Goal: Task Accomplishment & Management: Manage account settings

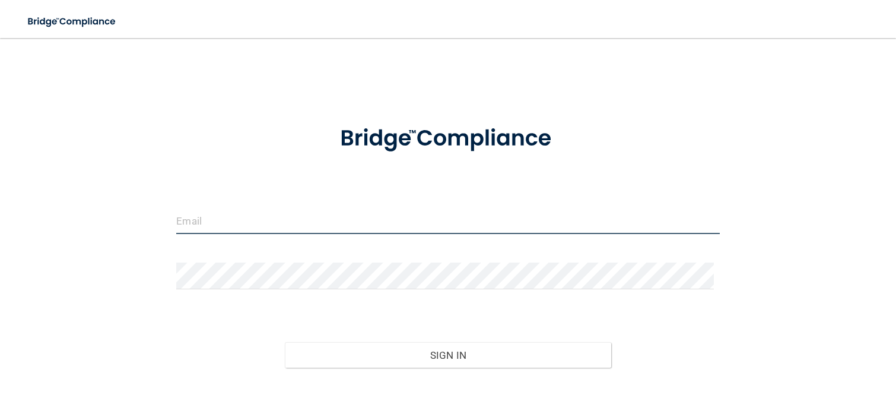
click at [220, 224] on input "email" at bounding box center [447, 220] width 543 height 27
click at [222, 225] on input "email" at bounding box center [447, 220] width 543 height 27
type input "[EMAIL_ADDRESS][DOMAIN_NAME]"
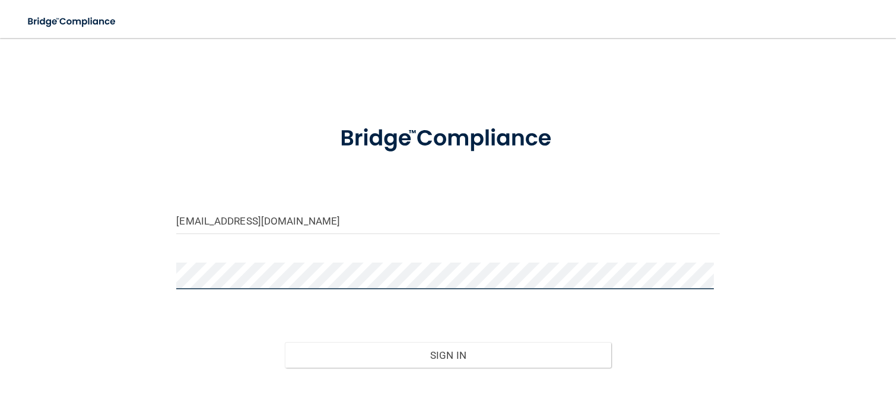
click at [285, 342] on button "Sign In" at bounding box center [448, 355] width 326 height 26
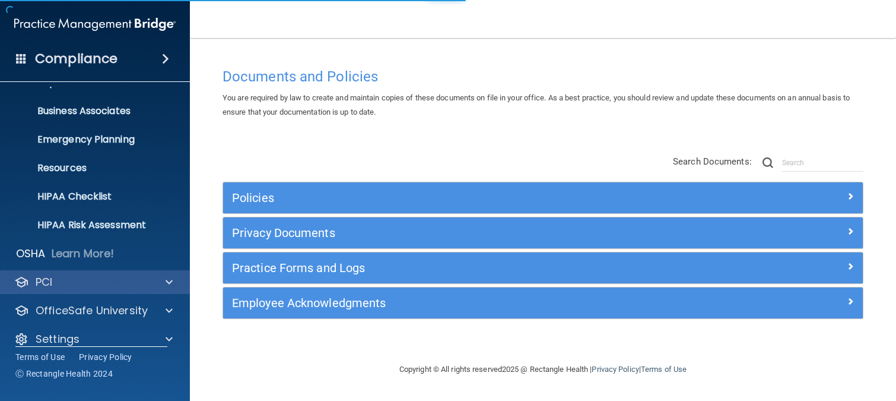
scroll to position [92, 0]
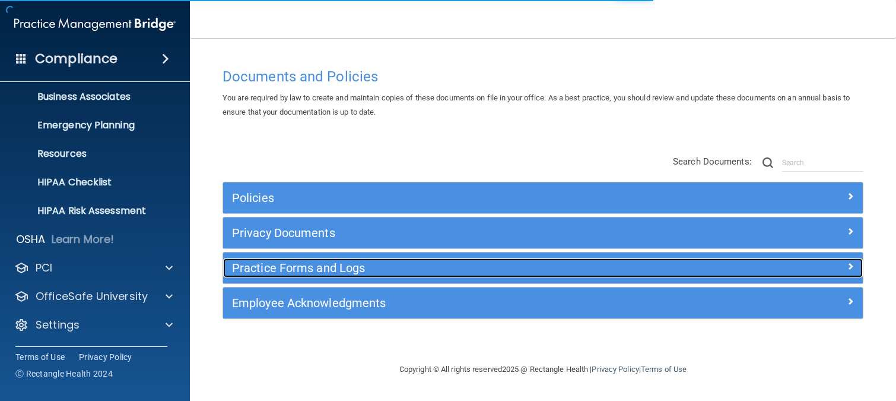
click at [320, 267] on h5 "Practice Forms and Logs" at bounding box center [463, 267] width 462 height 13
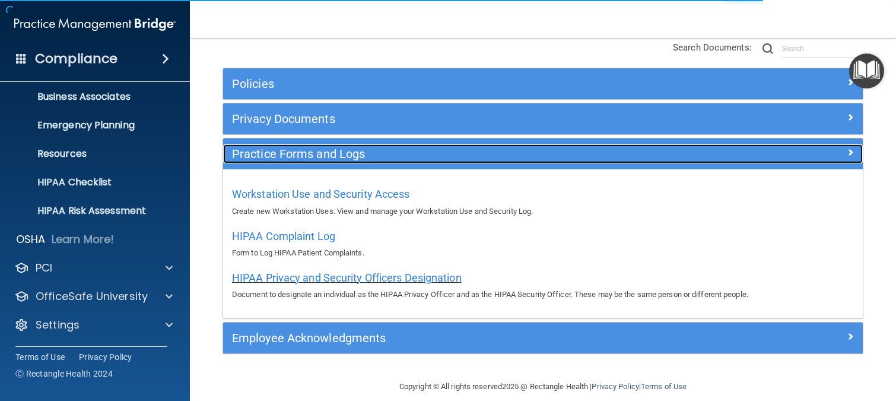
scroll to position [119, 0]
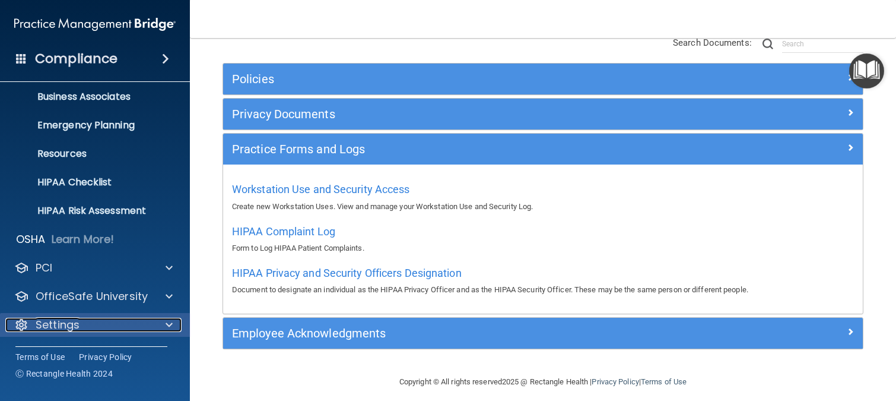
click at [65, 327] on p "Settings" at bounding box center [58, 324] width 44 height 14
click at [169, 320] on span at bounding box center [169, 324] width 7 height 14
click at [169, 326] on span at bounding box center [169, 324] width 7 height 14
click at [164, 327] on div at bounding box center [167, 324] width 30 height 14
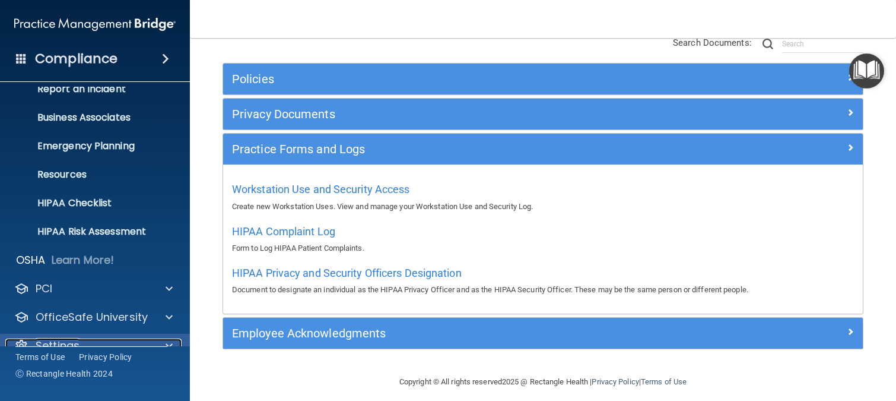
scroll to position [92, 0]
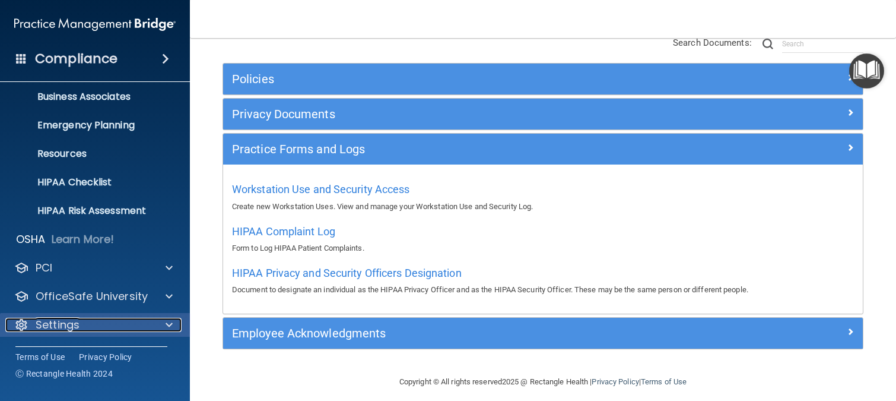
click at [145, 322] on div "Settings" at bounding box center [78, 324] width 147 height 14
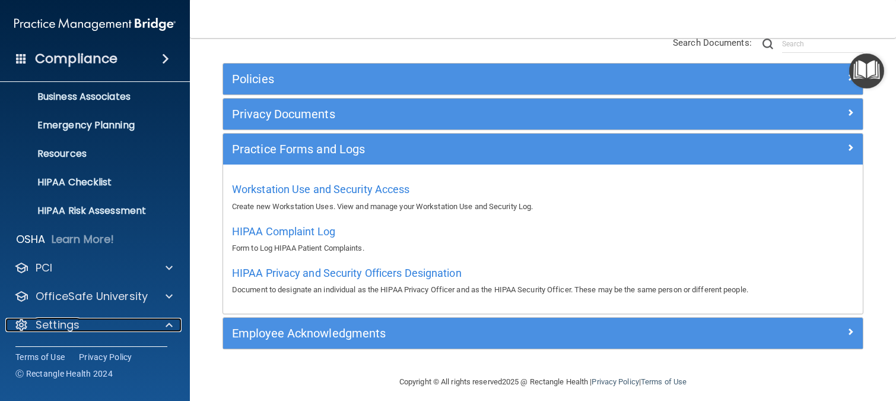
scroll to position [206, 0]
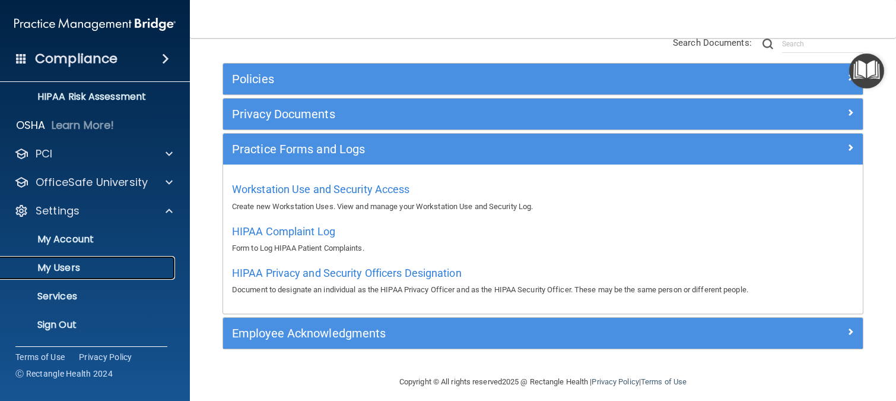
click at [74, 268] on p "My Users" at bounding box center [89, 268] width 162 height 12
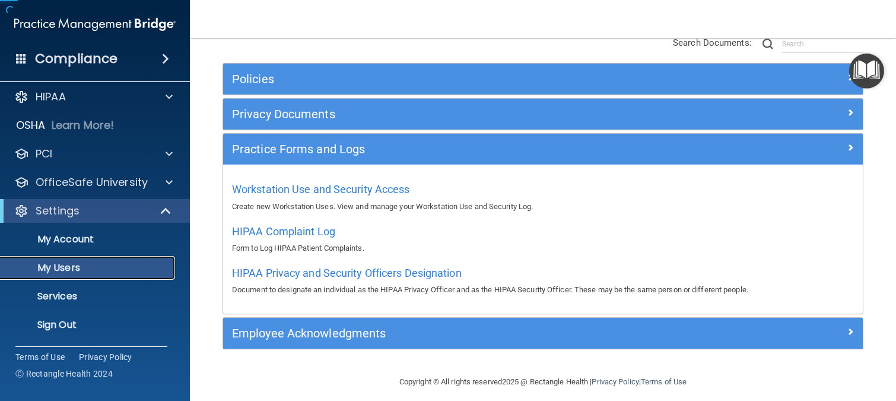
scroll to position [7, 0]
select select "20"
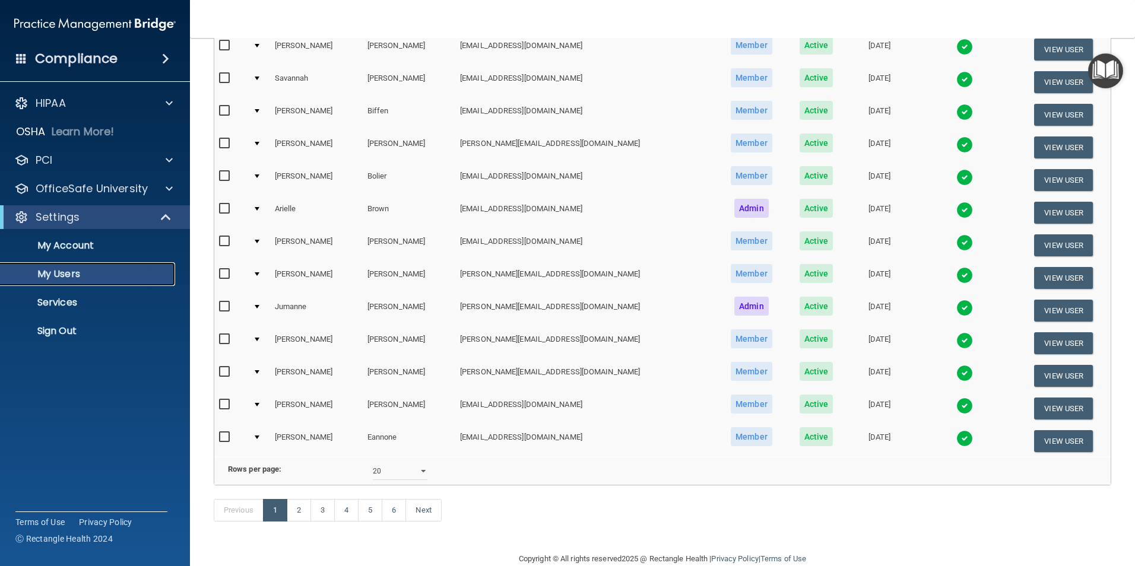
scroll to position [416, 0]
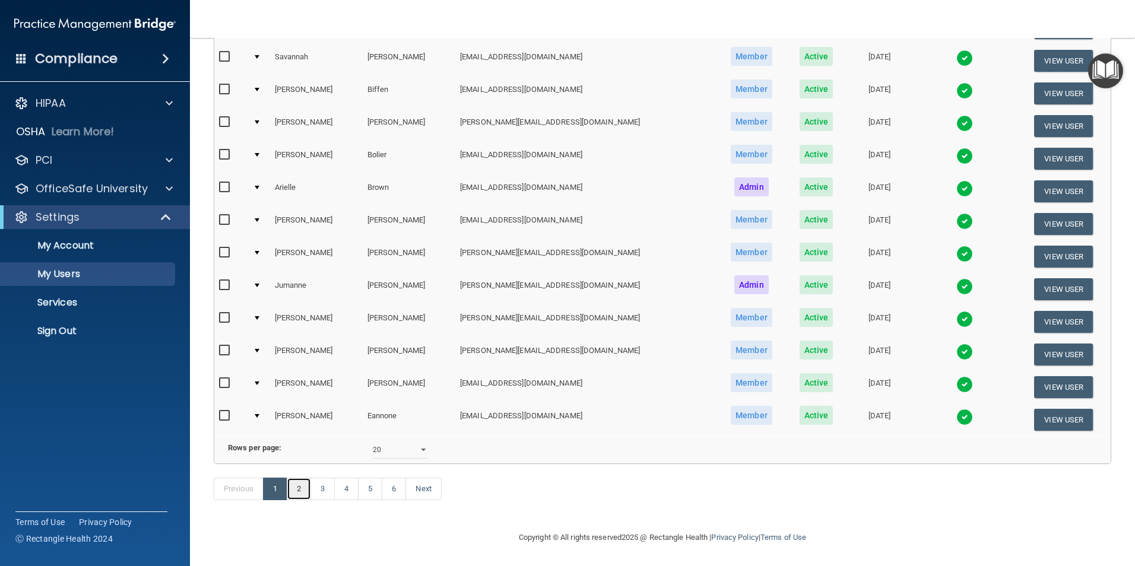
click at [298, 400] on link "2" at bounding box center [299, 489] width 24 height 23
select select "20"
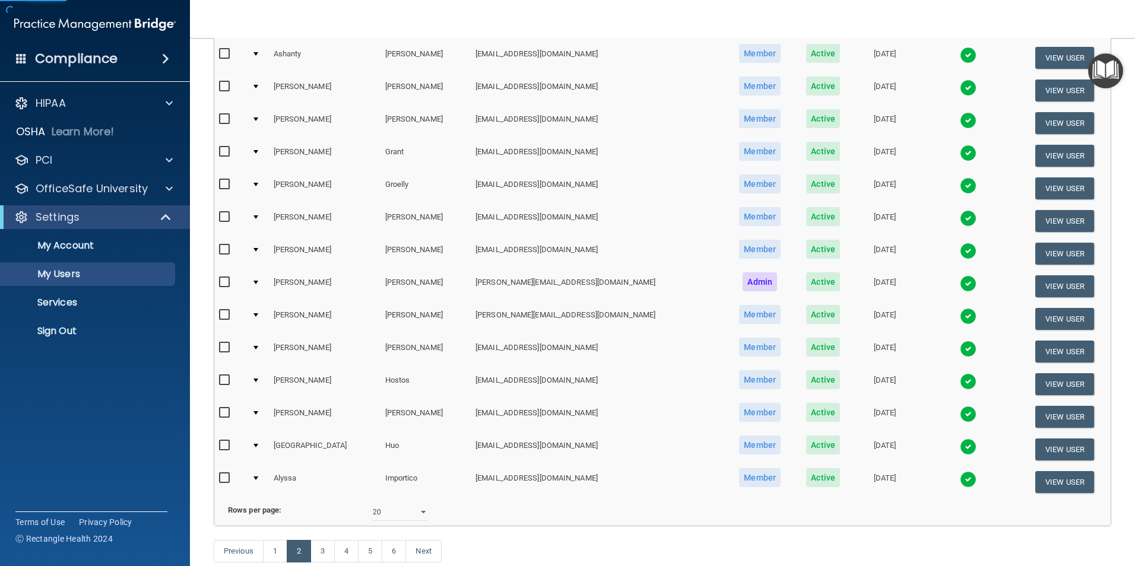
scroll to position [416, 0]
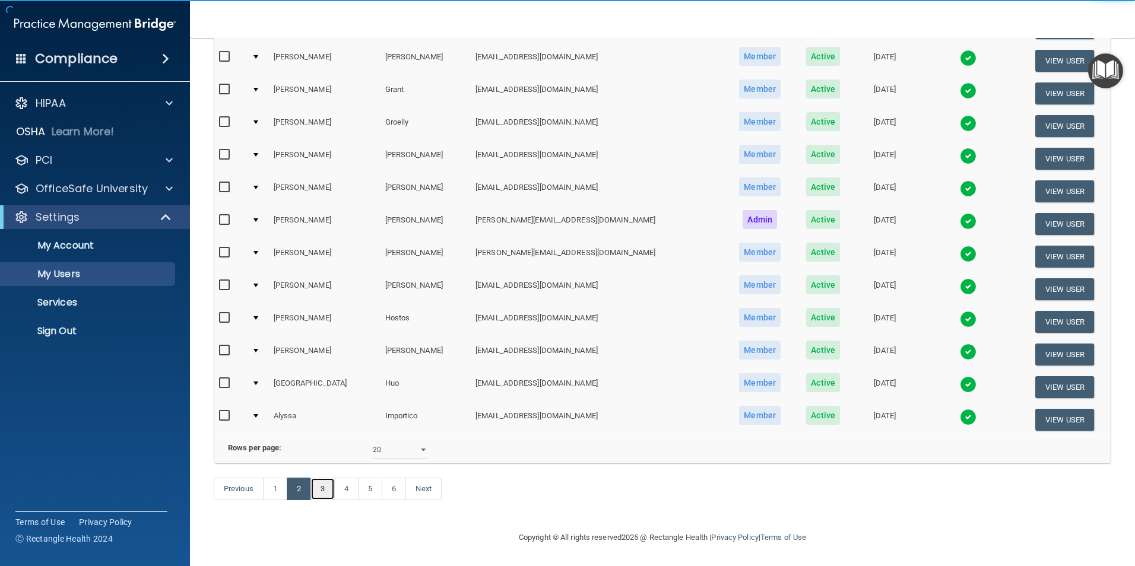
drag, startPoint x: 321, startPoint y: 485, endPoint x: 331, endPoint y: 484, distance: 10.1
click at [320, 400] on link "3" at bounding box center [322, 489] width 24 height 23
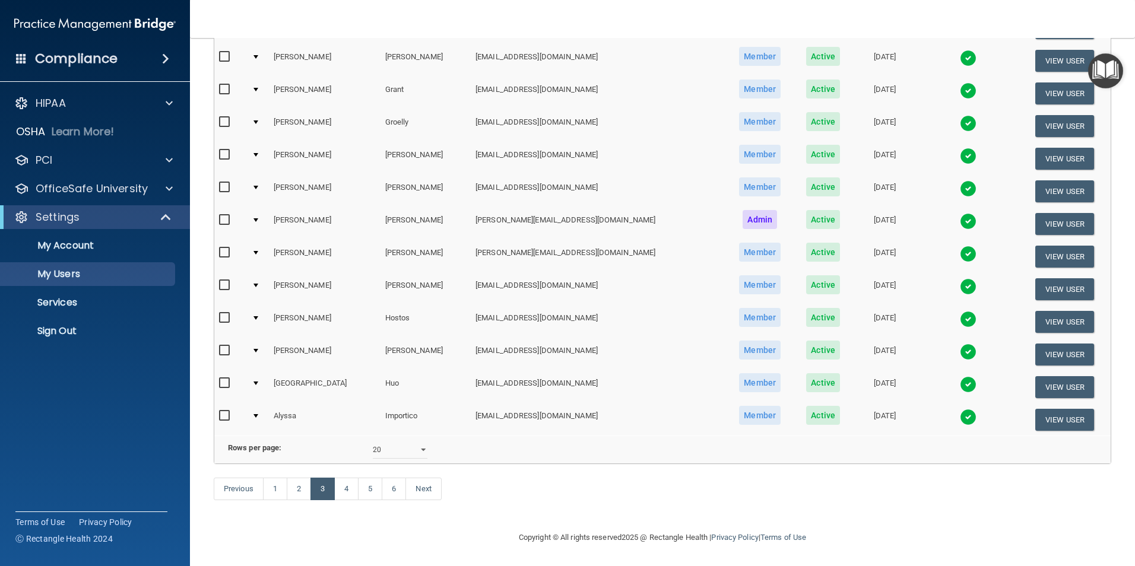
select select "20"
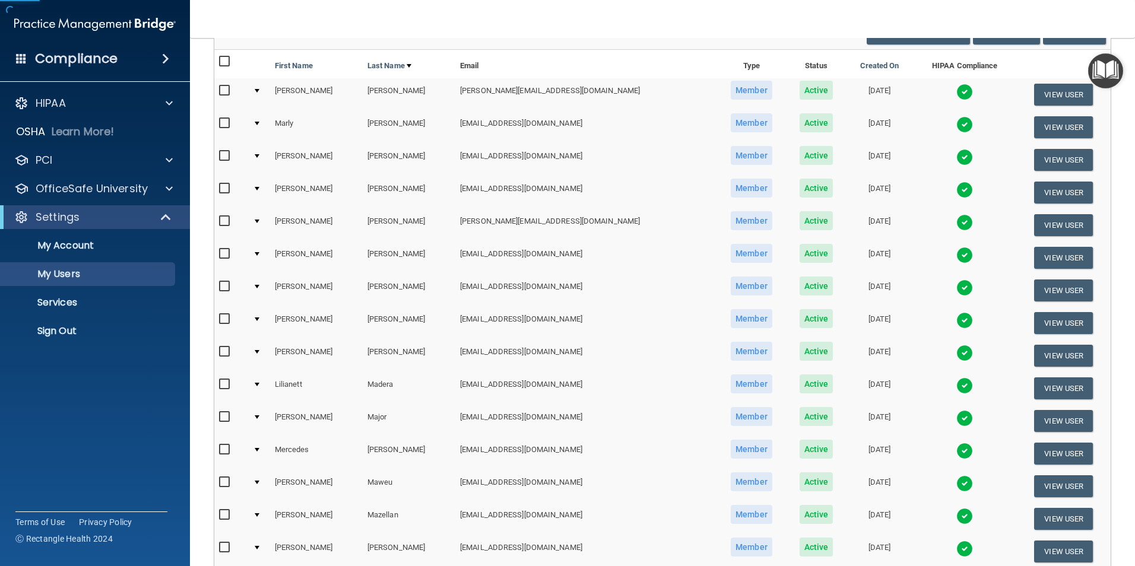
scroll to position [356, 0]
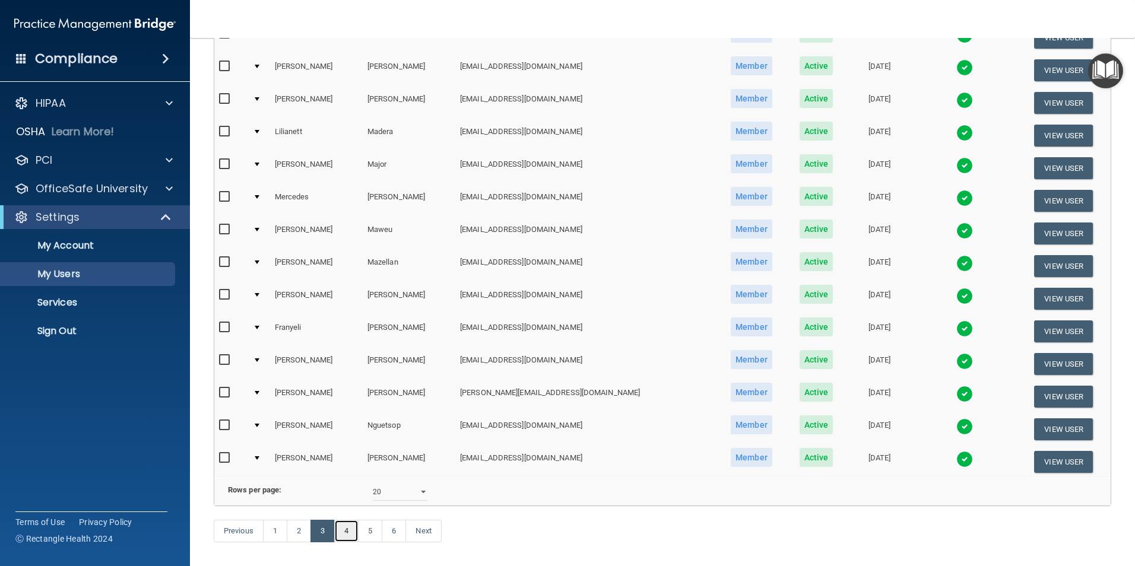
click at [349, 400] on link "4" at bounding box center [346, 531] width 24 height 23
select select "20"
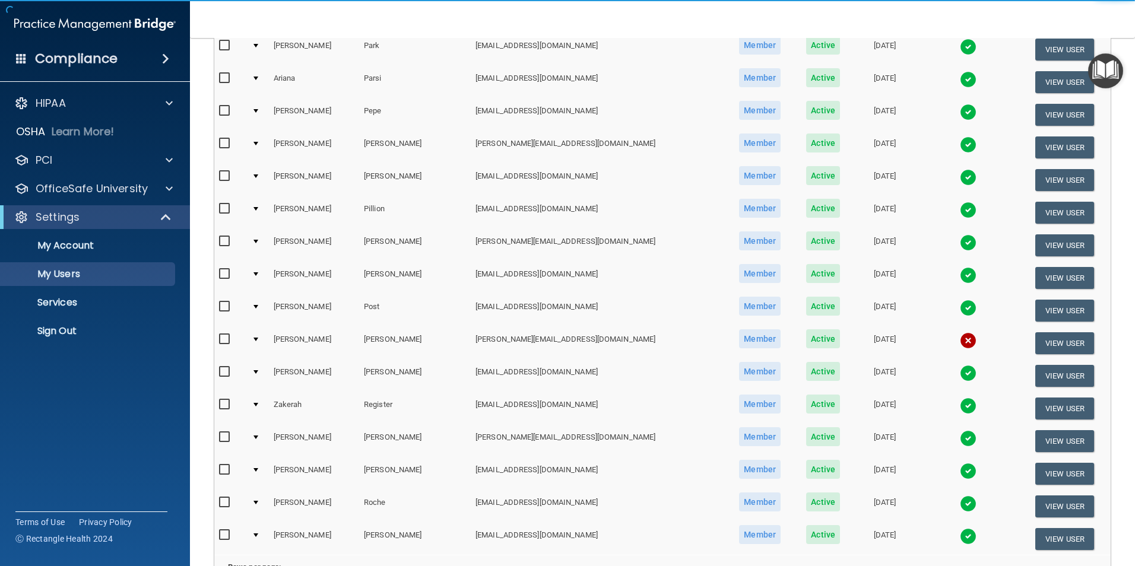
scroll to position [415, 0]
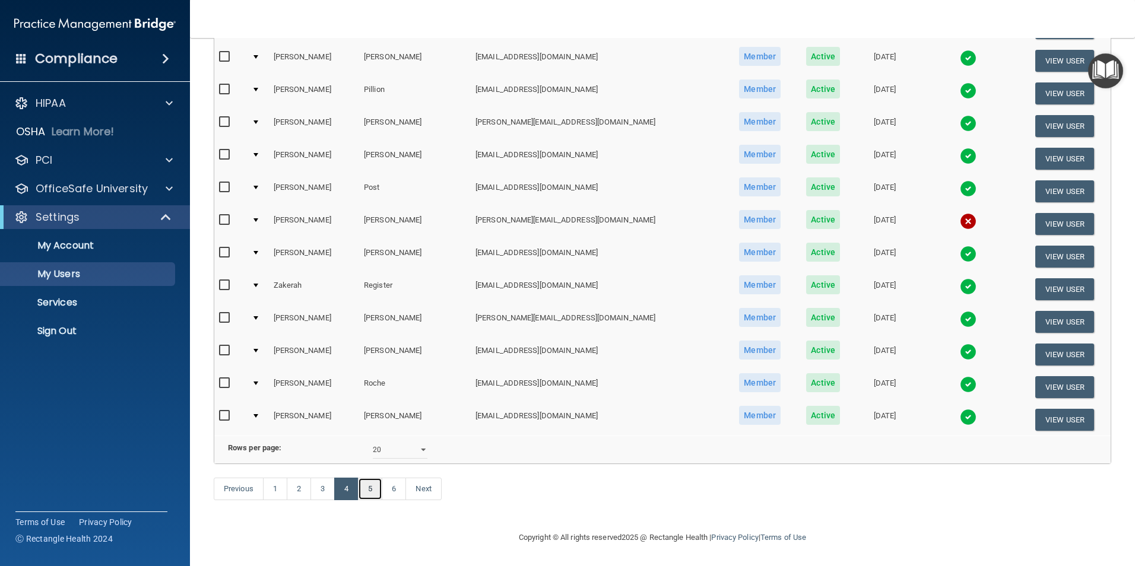
click at [368, 400] on link "5" at bounding box center [370, 489] width 24 height 23
select select "20"
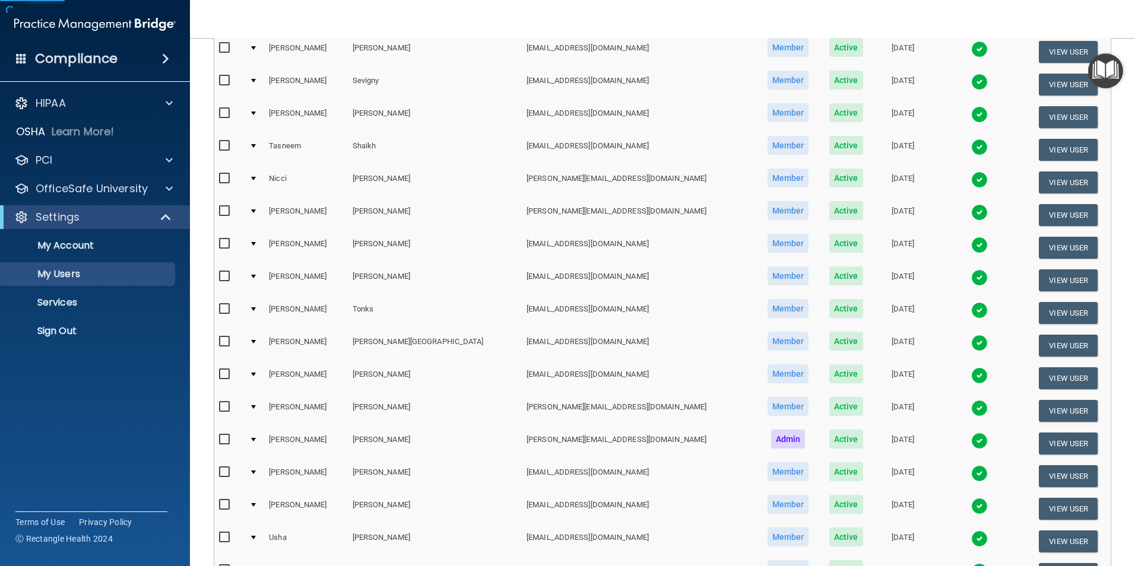
scroll to position [416, 0]
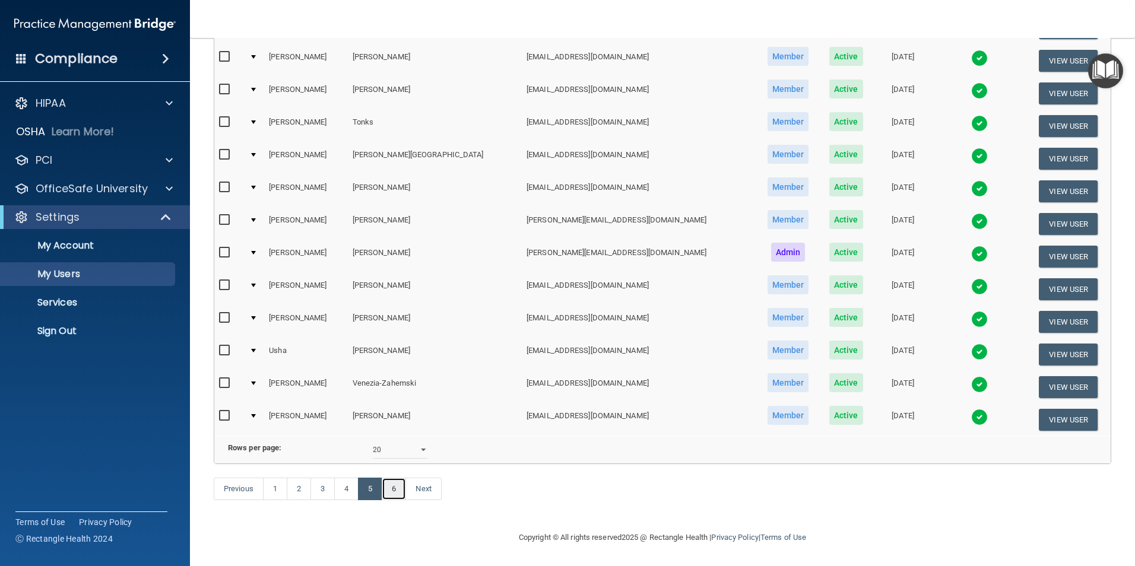
click at [393, 400] on link "6" at bounding box center [394, 489] width 24 height 23
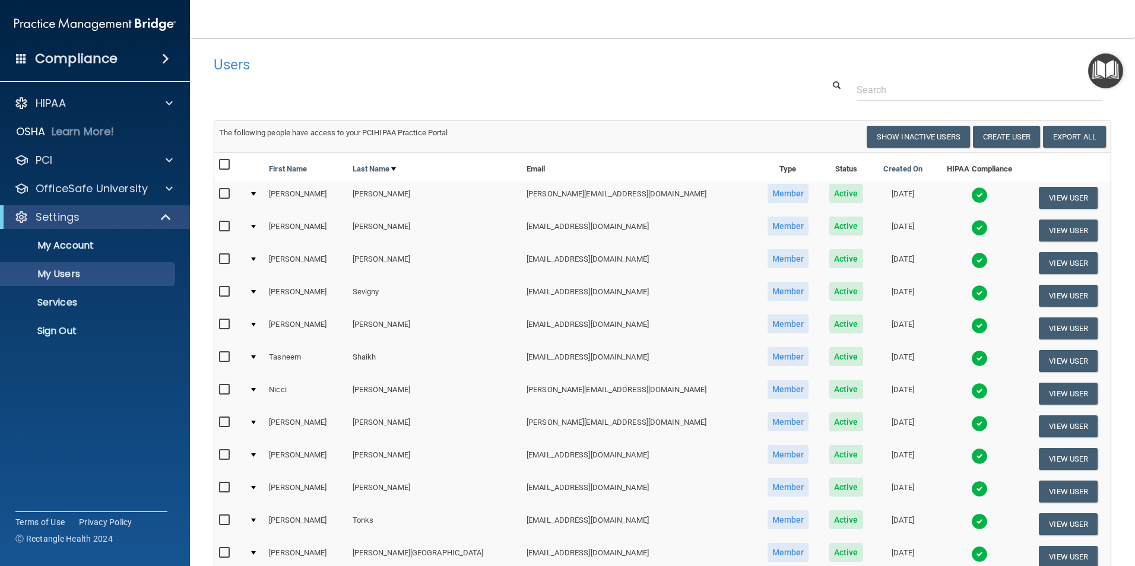
select select "20"
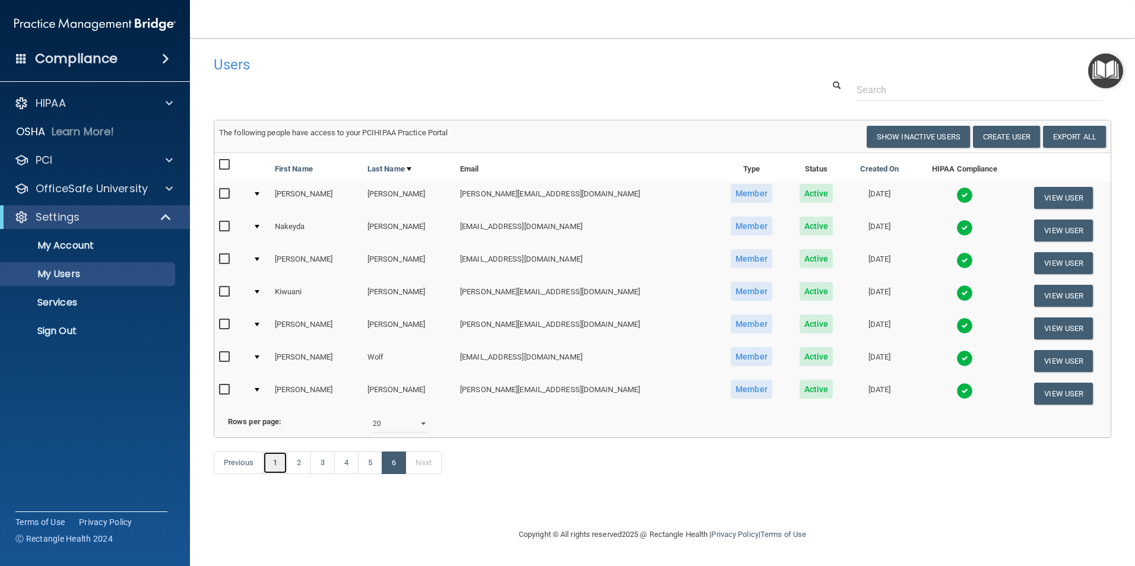
click at [271, 400] on link "1" at bounding box center [275, 463] width 24 height 23
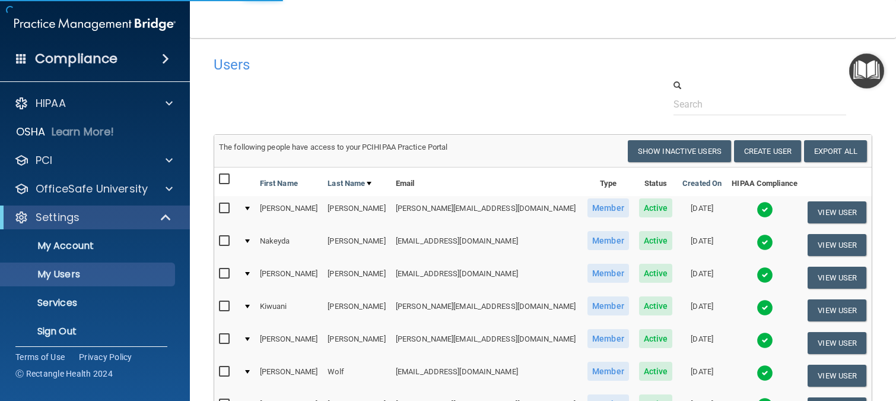
select select "20"
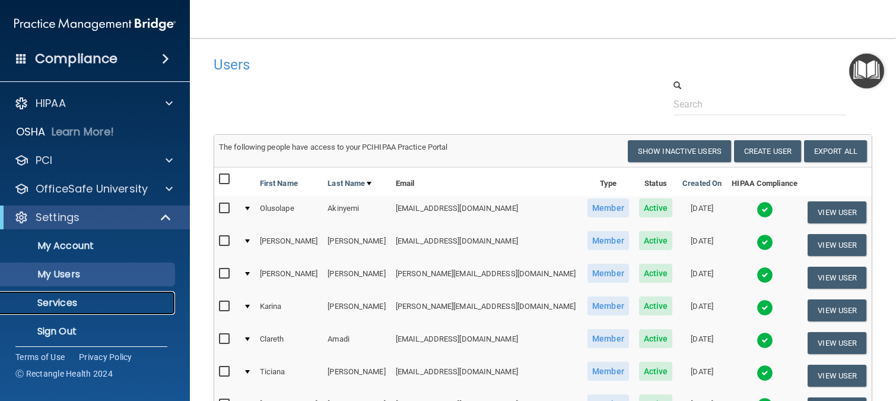
click at [7, 305] on link "Services" at bounding box center [81, 303] width 187 height 24
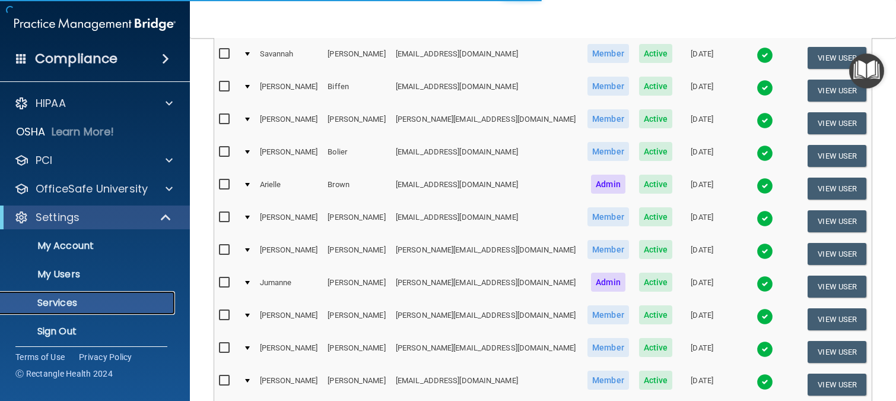
scroll to position [596, 0]
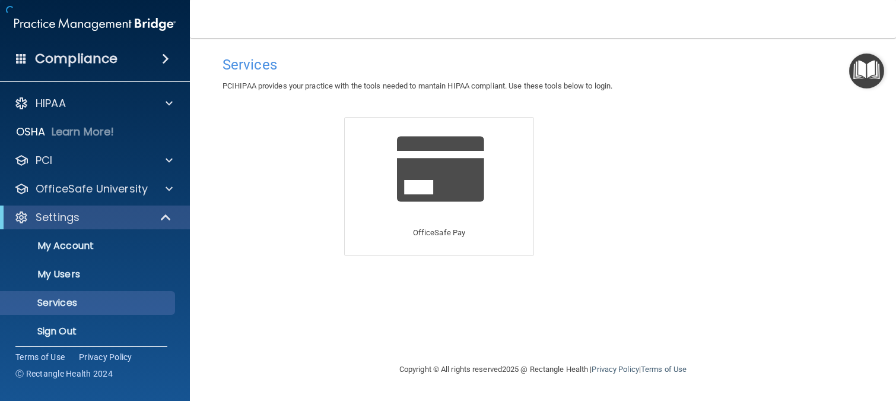
click at [304, 319] on div "Services PCIHIPAA provides your practice with the tools needed to mantain HIPAA…" at bounding box center [543, 200] width 659 height 300
click at [62, 274] on p "My Users" at bounding box center [89, 274] width 162 height 12
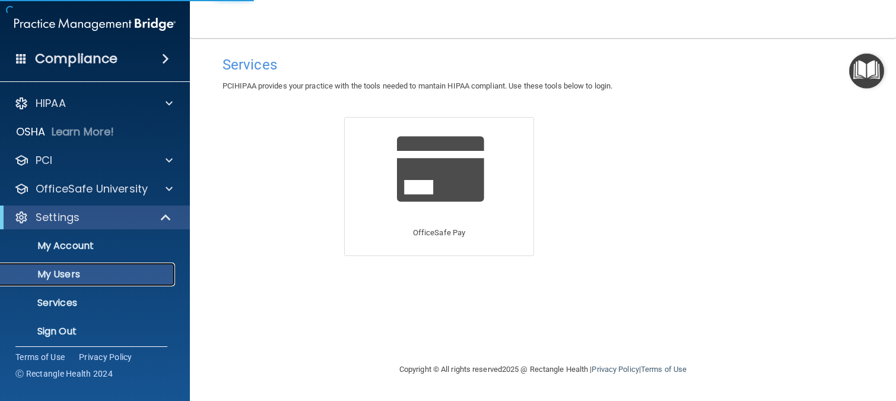
select select "20"
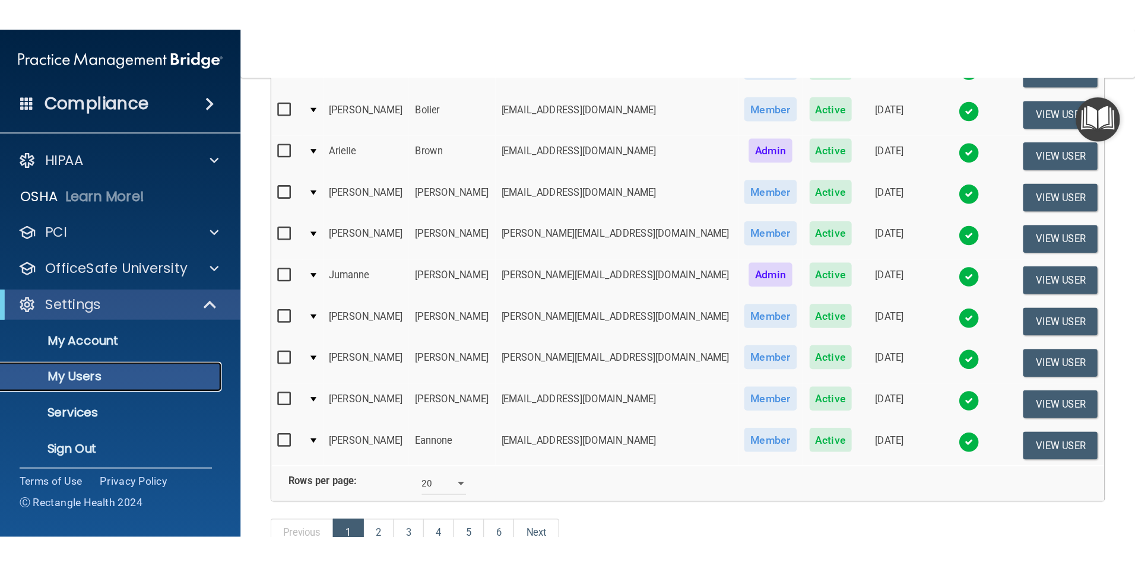
scroll to position [596, 0]
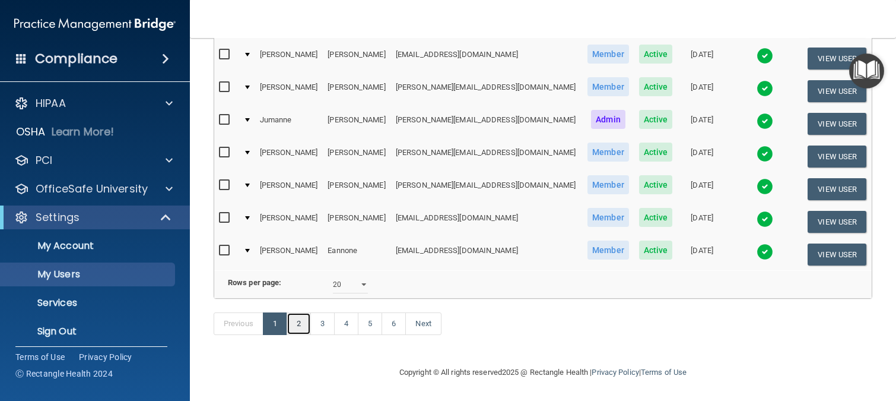
click at [303, 324] on link "2" at bounding box center [299, 323] width 24 height 23
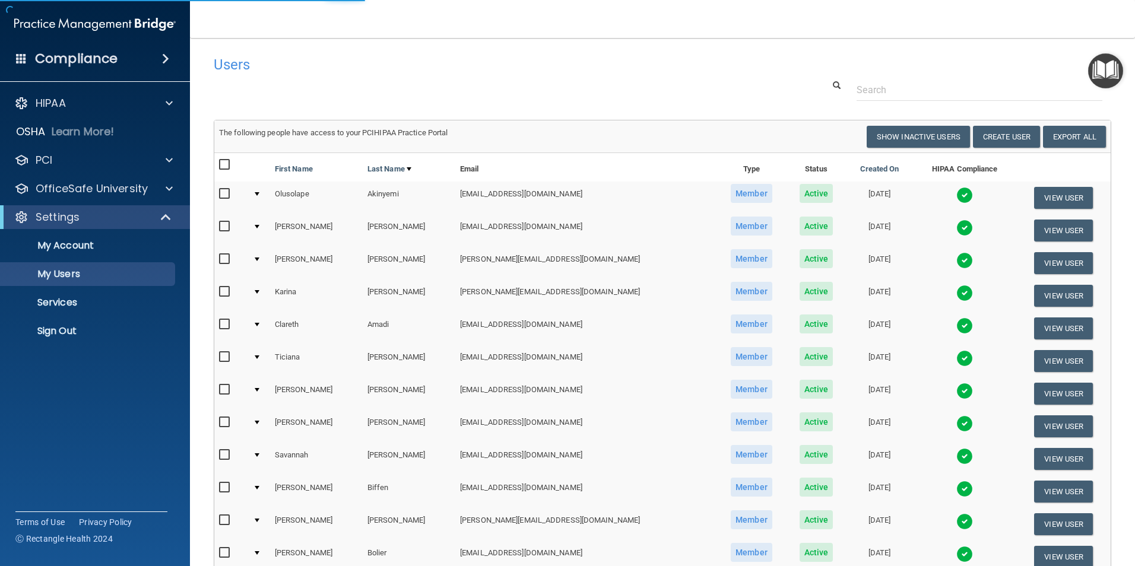
select select "20"
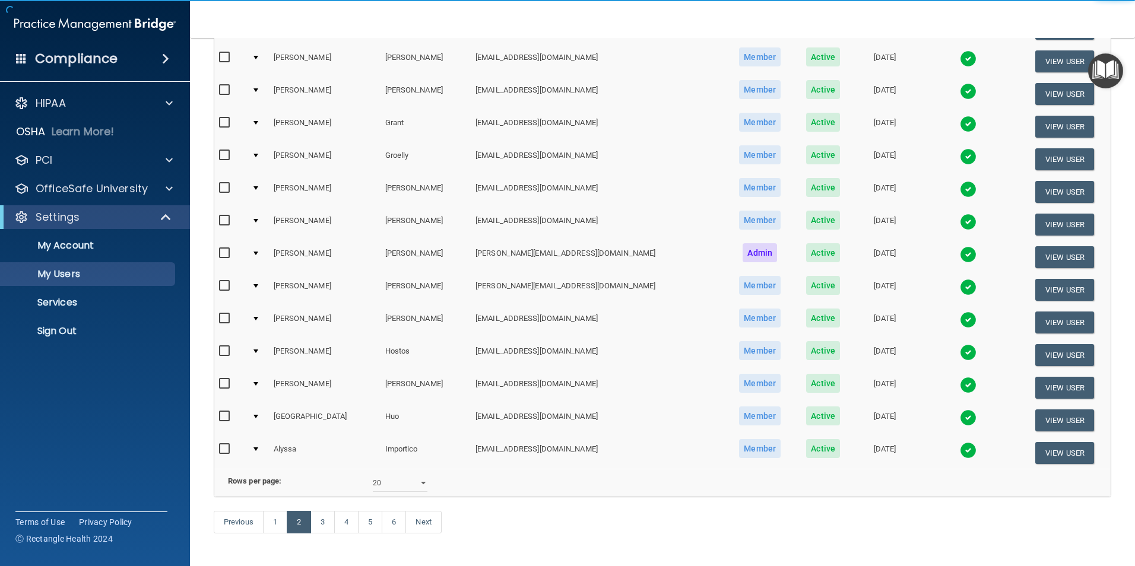
scroll to position [415, 0]
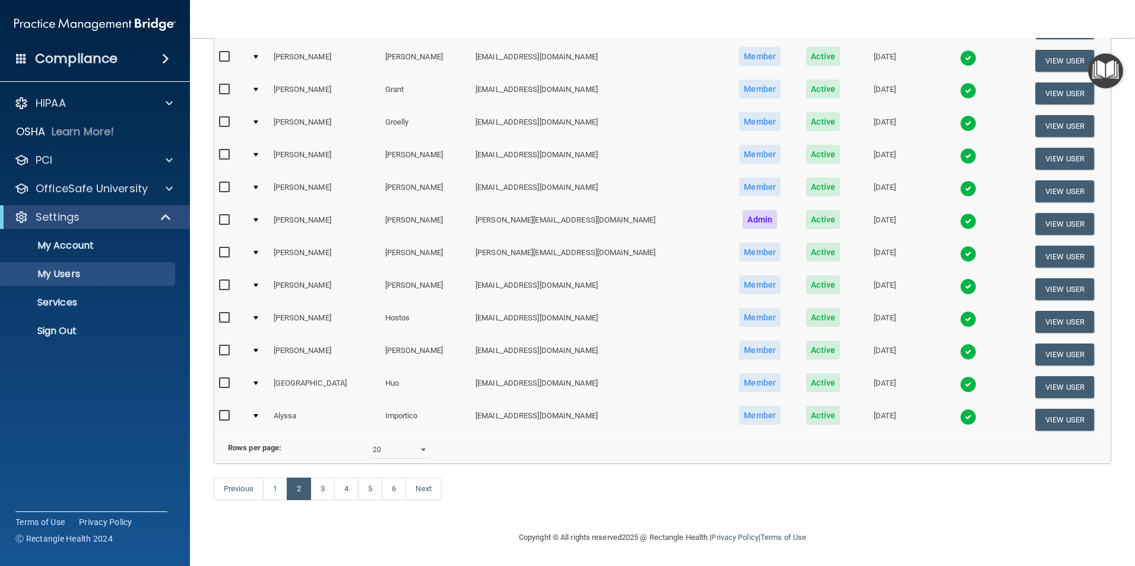
click at [268, 306] on td at bounding box center [257, 322] width 21 height 33
click at [258, 316] on div at bounding box center [255, 318] width 5 height 4
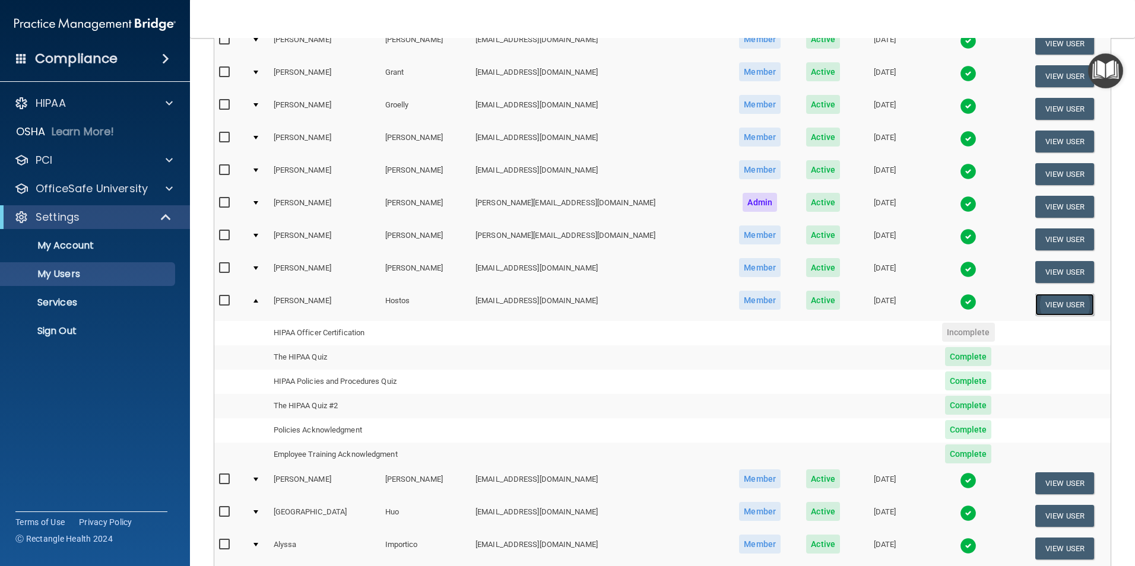
click at [895, 303] on button "View User" at bounding box center [1064, 305] width 59 height 22
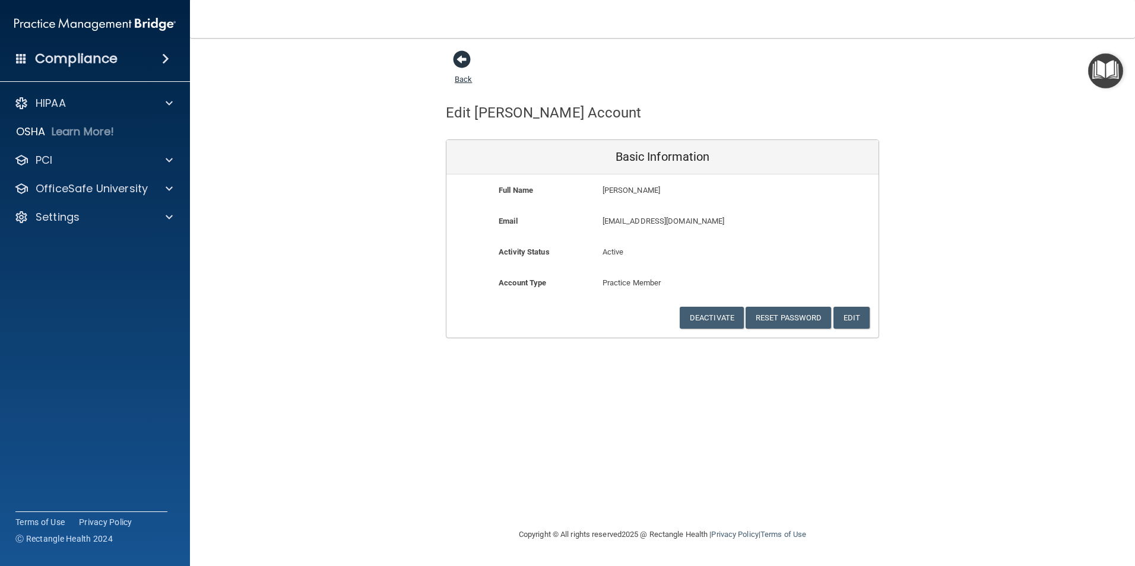
click at [463, 59] on span at bounding box center [462, 59] width 18 height 18
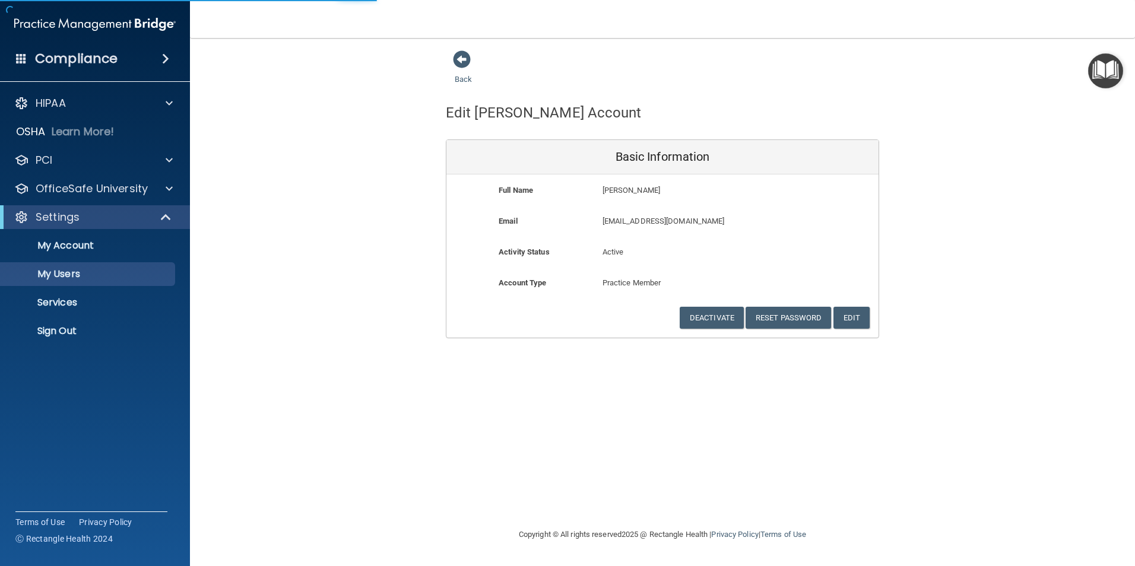
select select "20"
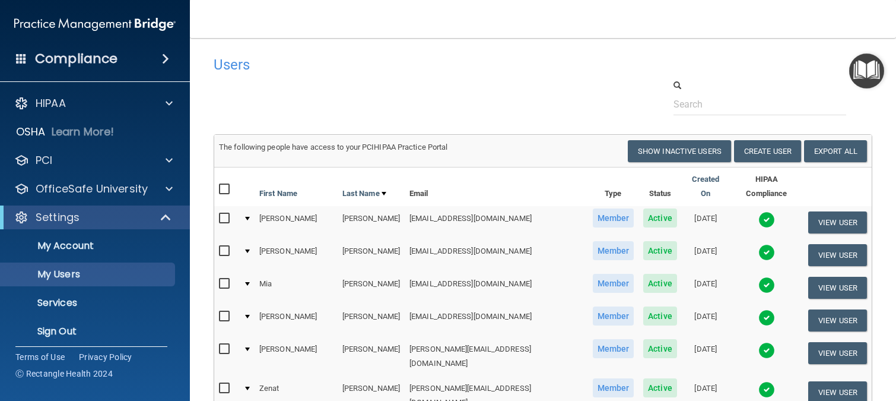
click at [204, 392] on main "Users Success! New user created. × Error! The user couldn't be created. × Succe…" at bounding box center [543, 219] width 706 height 363
